Goal: Information Seeking & Learning: Learn about a topic

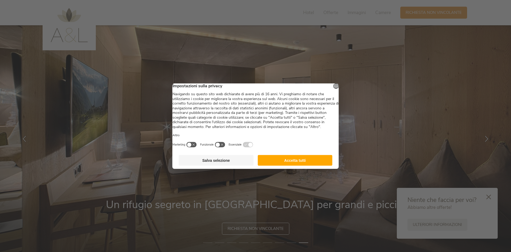
click at [290, 166] on button "Accetta tutti" at bounding box center [295, 160] width 75 height 11
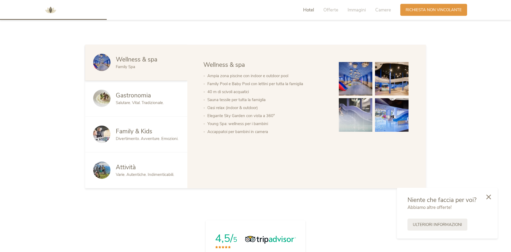
scroll to position [326, 0]
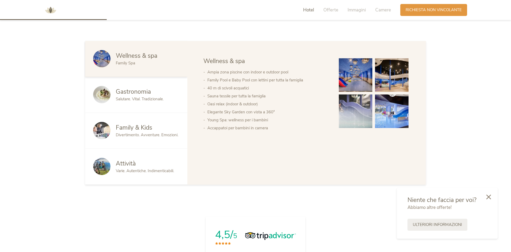
click at [400, 116] on img at bounding box center [392, 111] width 34 height 34
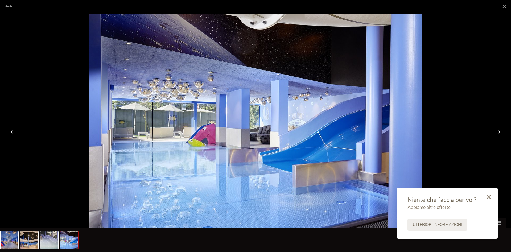
click at [495, 134] on div at bounding box center [497, 132] width 17 height 17
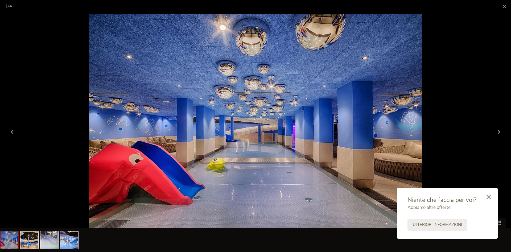
click at [495, 134] on div at bounding box center [497, 132] width 17 height 17
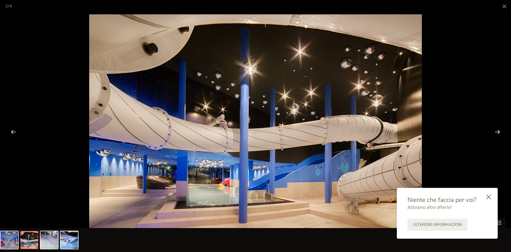
click at [495, 134] on div at bounding box center [497, 132] width 17 height 17
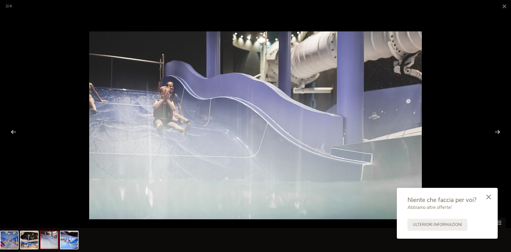
click at [495, 134] on div at bounding box center [497, 132] width 17 height 17
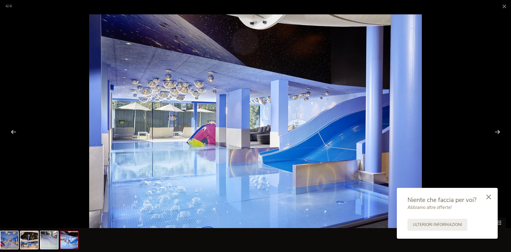
click at [495, 134] on div at bounding box center [497, 132] width 17 height 17
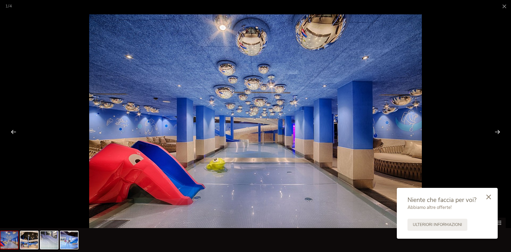
click at [495, 134] on div at bounding box center [497, 132] width 17 height 17
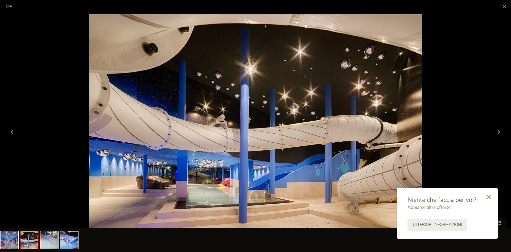
click at [495, 134] on div at bounding box center [497, 132] width 17 height 17
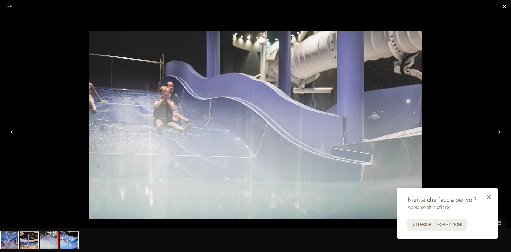
click at [503, 8] on span at bounding box center [504, 6] width 13 height 13
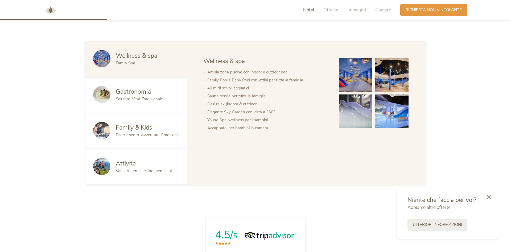
click at [141, 92] on span "Gastronomia" at bounding box center [133, 92] width 35 height 8
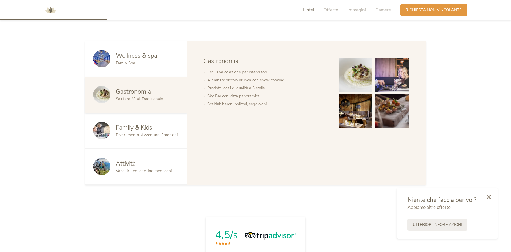
click at [137, 161] on div "Attività" at bounding box center [148, 163] width 64 height 9
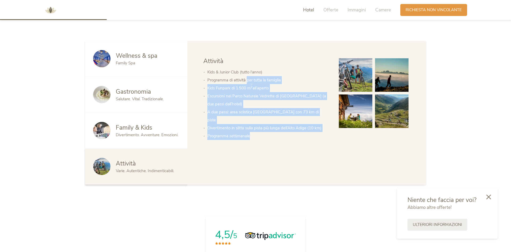
drag, startPoint x: 247, startPoint y: 80, endPoint x: 284, endPoint y: 125, distance: 57.8
click at [284, 125] on ul "Kids & Junior Club (tutto l‘anno) Programma di attività per tutta la famiglia K…" at bounding box center [265, 104] width 125 height 72
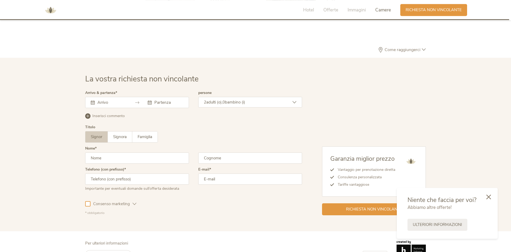
scroll to position [1559, 0]
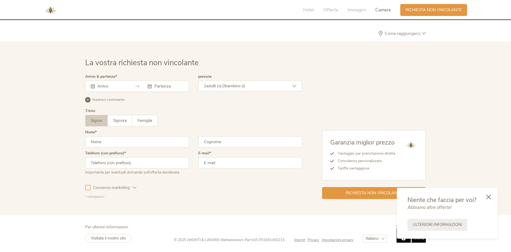
click at [488, 197] on icon at bounding box center [488, 197] width 5 height 5
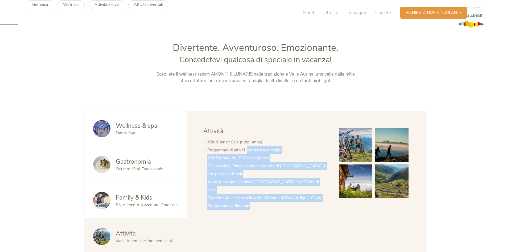
scroll to position [0, 0]
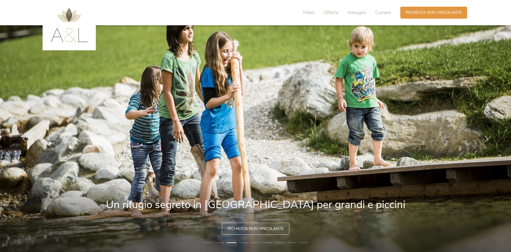
click at [82, 35] on img at bounding box center [69, 25] width 37 height 34
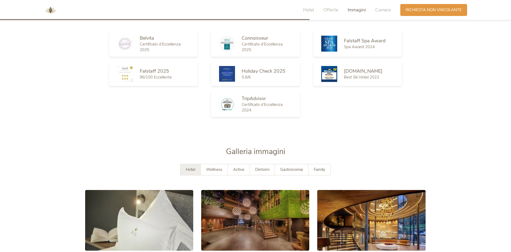
scroll to position [977, 0]
